Goal: Navigation & Orientation: Find specific page/section

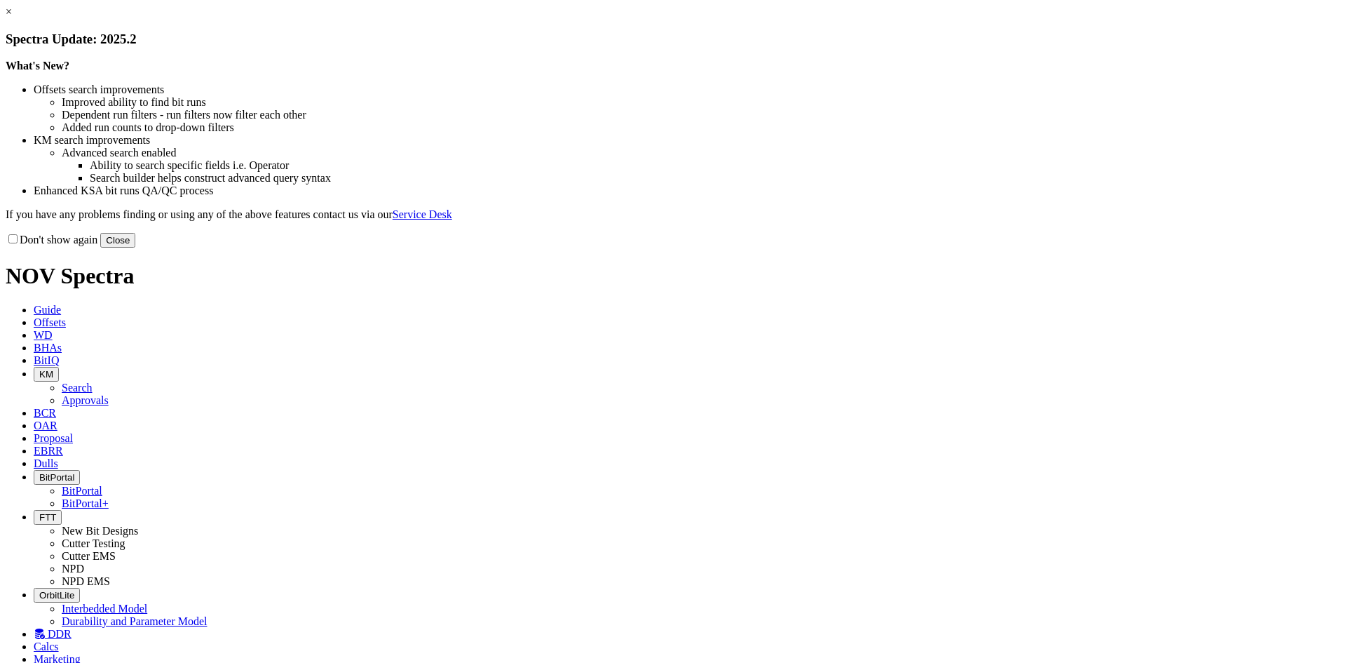
click at [135, 248] on button "Close" at bounding box center [117, 240] width 35 height 15
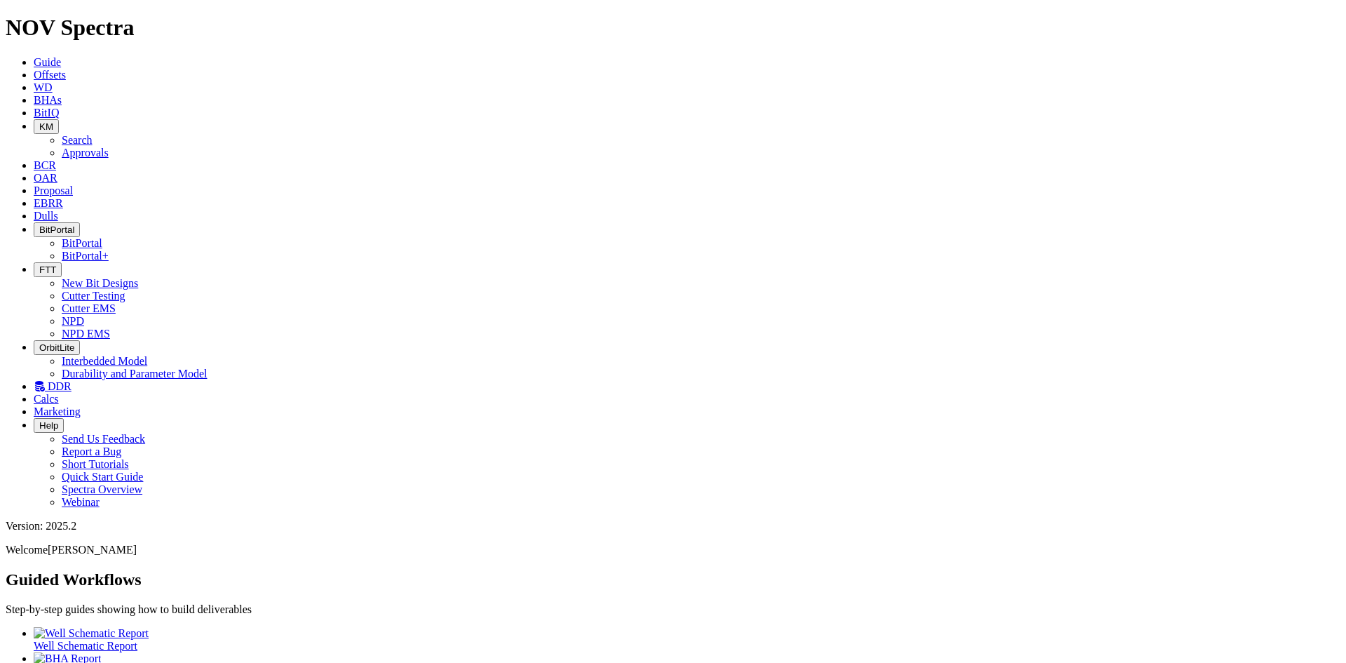
click at [59, 107] on span "BitIQ" at bounding box center [46, 113] width 25 height 12
click at [53, 121] on span "KM" at bounding box center [46, 126] width 14 height 11
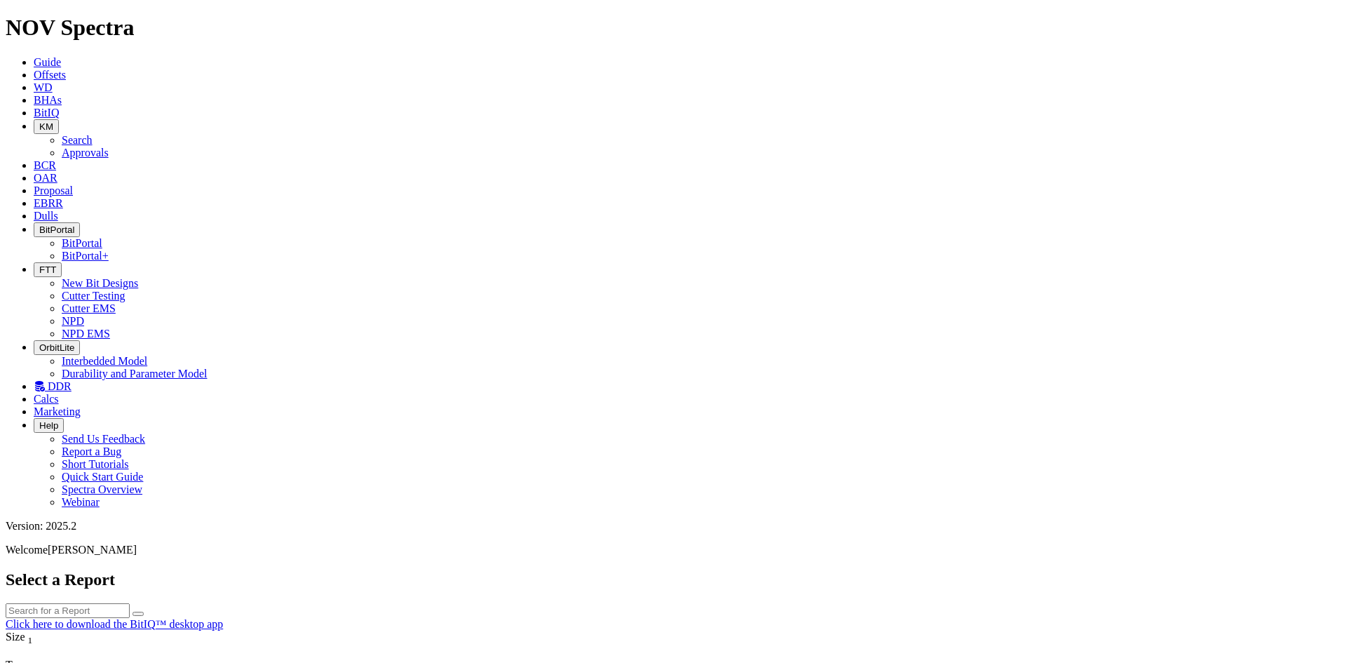
click at [109, 147] on link "Approvals" at bounding box center [85, 153] width 47 height 12
click at [39, 121] on icon "button" at bounding box center [39, 126] width 0 height 11
click at [93, 134] on link "Search" at bounding box center [77, 140] width 31 height 12
click at [144, 662] on button "button" at bounding box center [138, 669] width 11 height 4
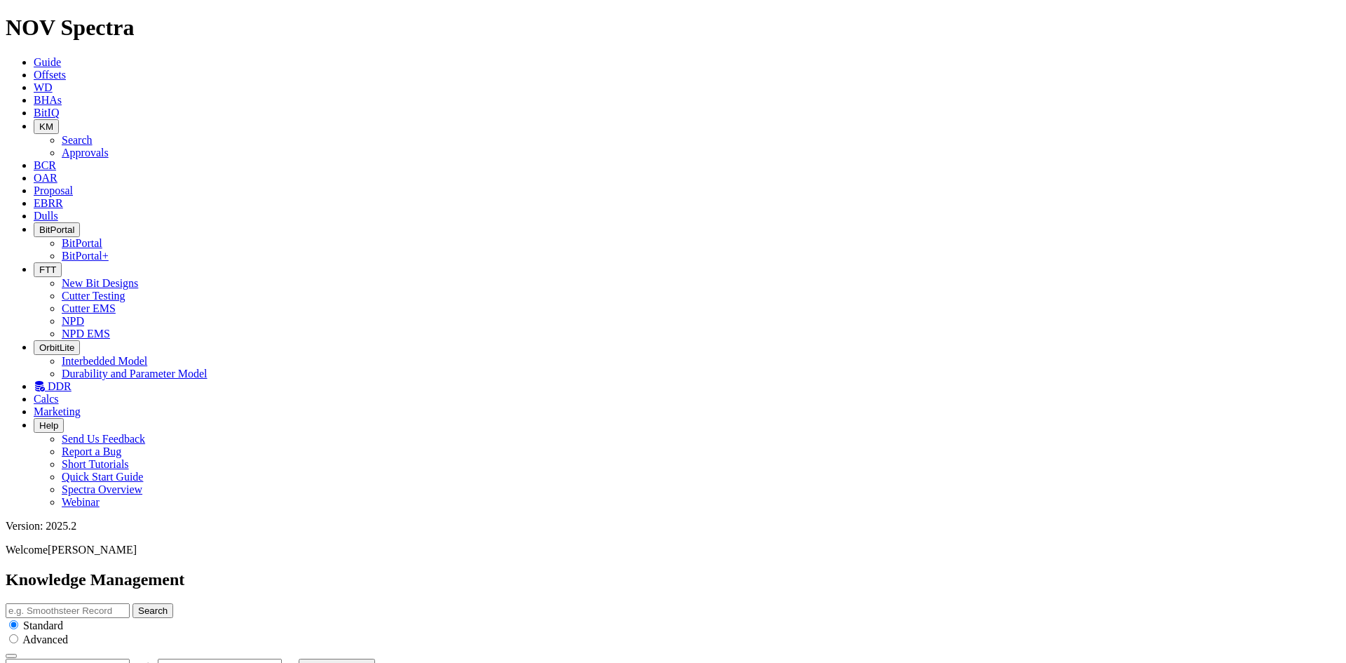
type input "[DATE]"
click at [34, 172] on icon at bounding box center [34, 178] width 0 height 12
click at [73, 184] on span "Proposal" at bounding box center [53, 190] width 39 height 12
click at [63, 197] on span "EBRR" at bounding box center [48, 203] width 29 height 12
click at [34, 210] on icon at bounding box center [34, 216] width 0 height 12
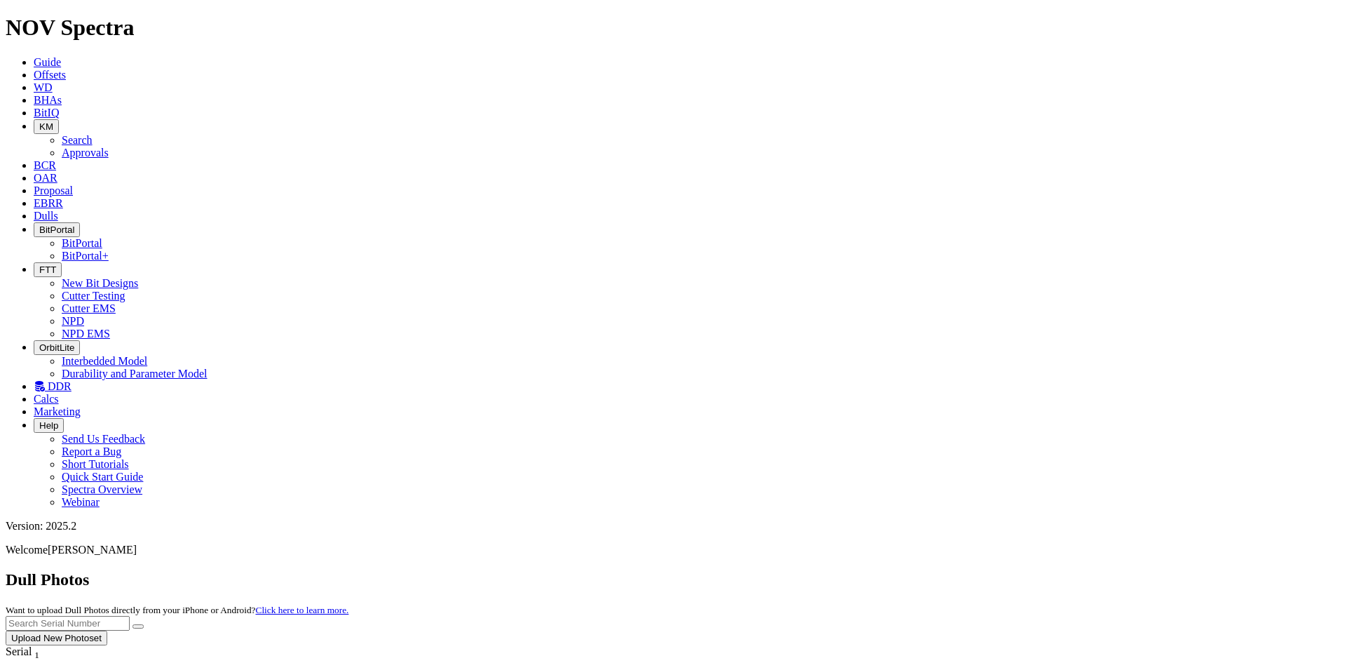
click at [80, 222] on button "BitPortal" at bounding box center [57, 229] width 46 height 15
click at [102, 237] on link "BitPortal" at bounding box center [82, 243] width 41 height 12
click at [74, 224] on span "BitPortal" at bounding box center [56, 229] width 35 height 11
click at [109, 250] on link "BitPortal+" at bounding box center [85, 256] width 47 height 12
click at [74, 224] on span "BitPortal" at bounding box center [56, 229] width 35 height 11
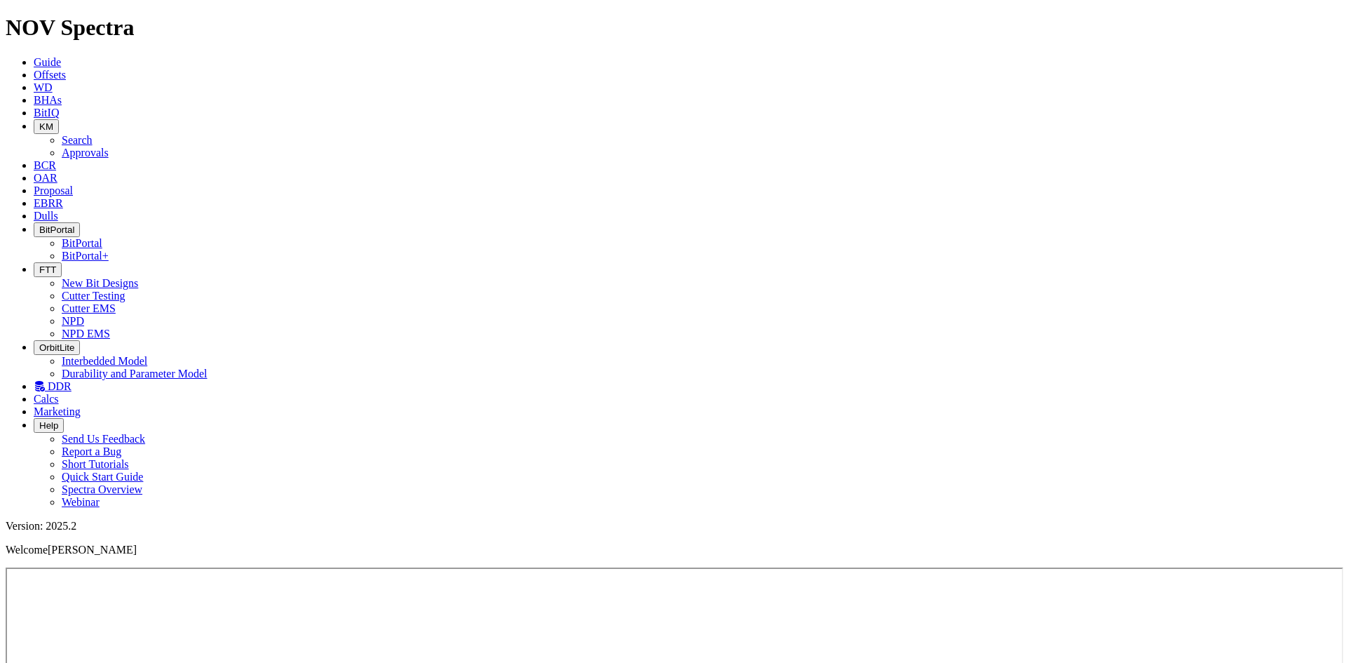
click at [102, 237] on link "BitPortal" at bounding box center [82, 243] width 41 height 12
click at [74, 224] on span "BitPortal" at bounding box center [56, 229] width 35 height 11
click at [109, 250] on link "BitPortal+" at bounding box center [85, 256] width 47 height 12
